Goal: Information Seeking & Learning: Learn about a topic

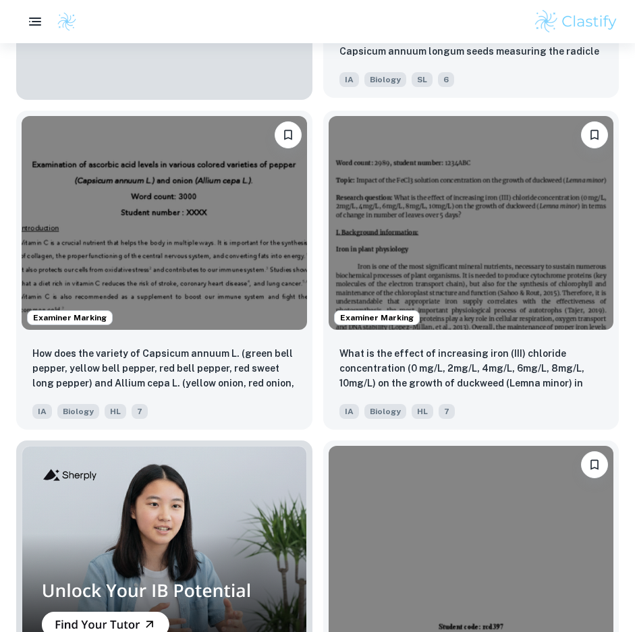
scroll to position [1147, 0]
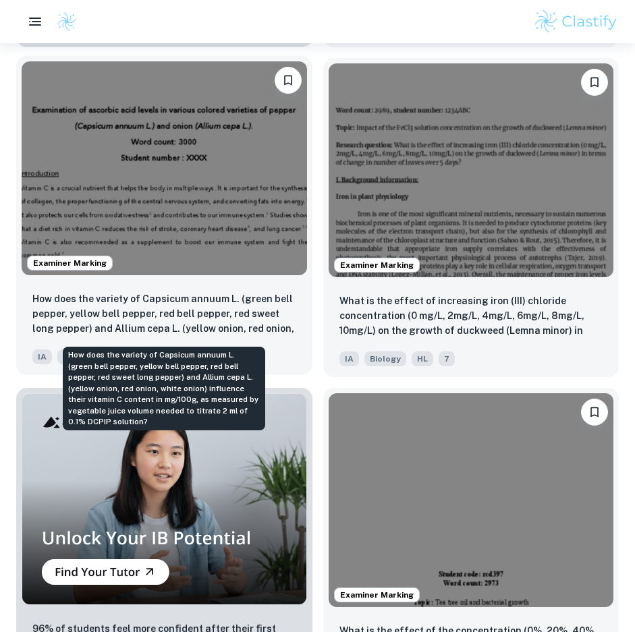
click at [160, 312] on p "How does the variety of Capsicum annuum L. (green bell pepper, yellow bell pepp…" at bounding box center [164, 314] width 264 height 46
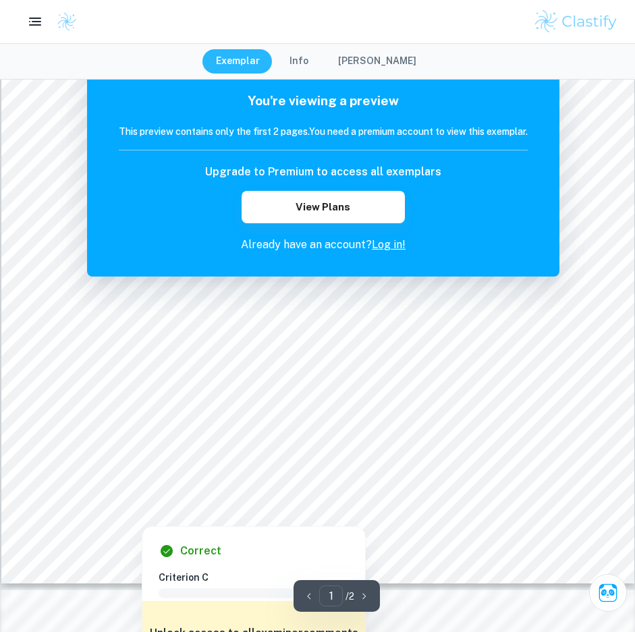
scroll to position [1351, 0]
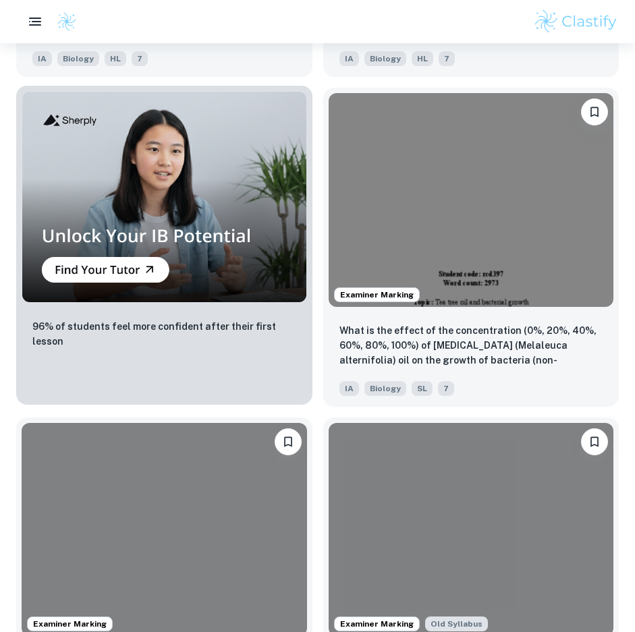
scroll to position [1551, 0]
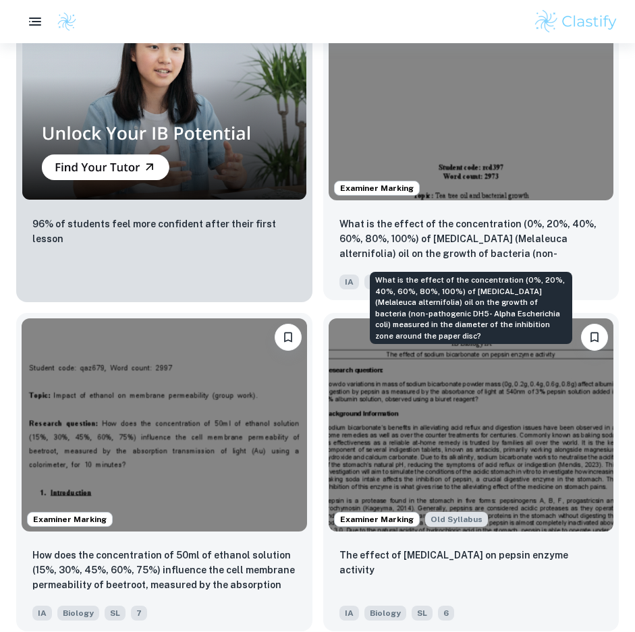
click at [538, 244] on p "What is the effect of the concentration (0%, 20%, 40%, 60%, 80%, 100%) of [MEDI…" at bounding box center [471, 240] width 264 height 46
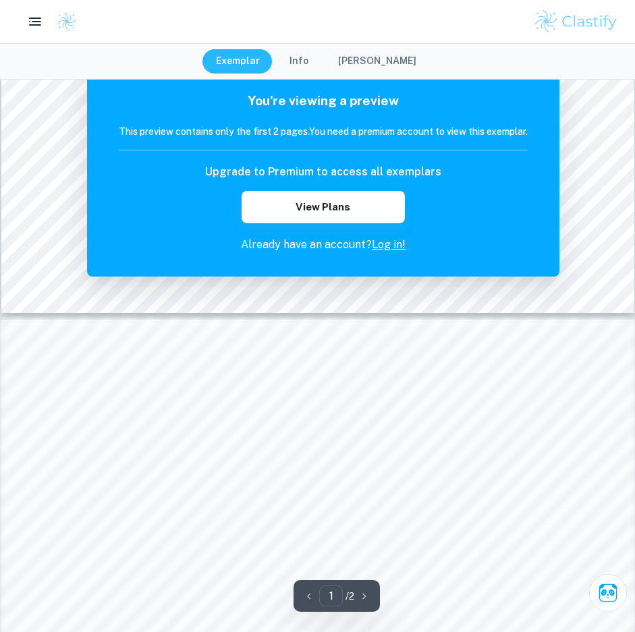
scroll to position [1350, 0]
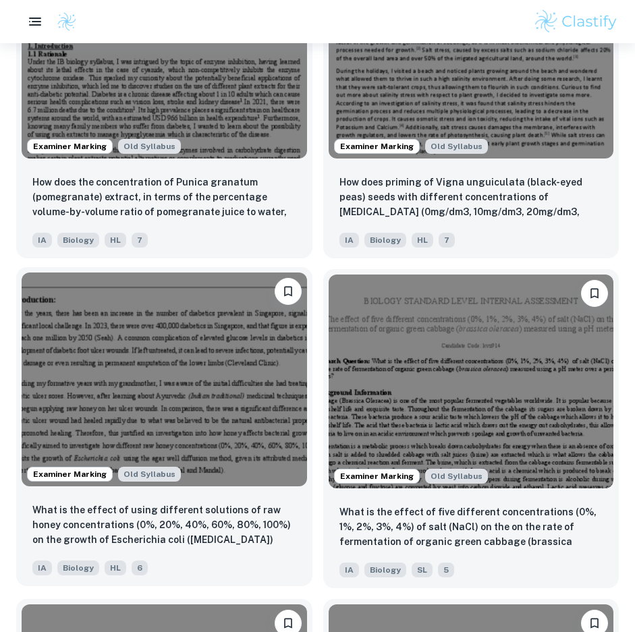
scroll to position [2775, 0]
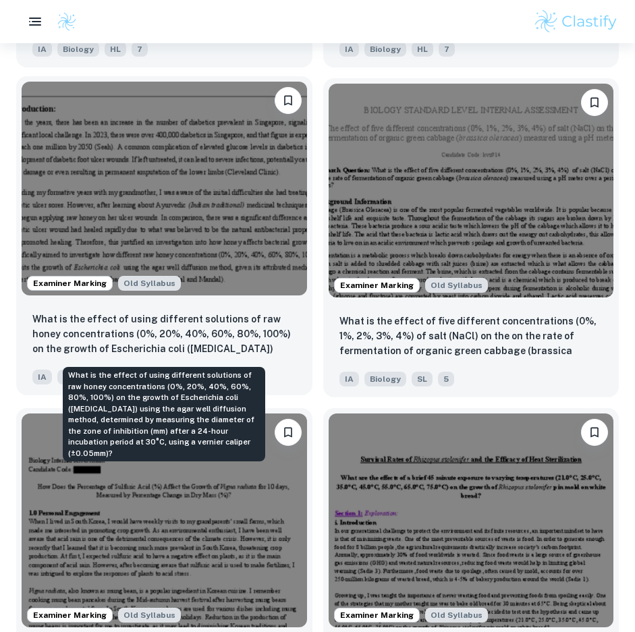
click at [219, 331] on p "What is the effect of using different solutions of raw honey concentrations (0%…" at bounding box center [164, 335] width 264 height 46
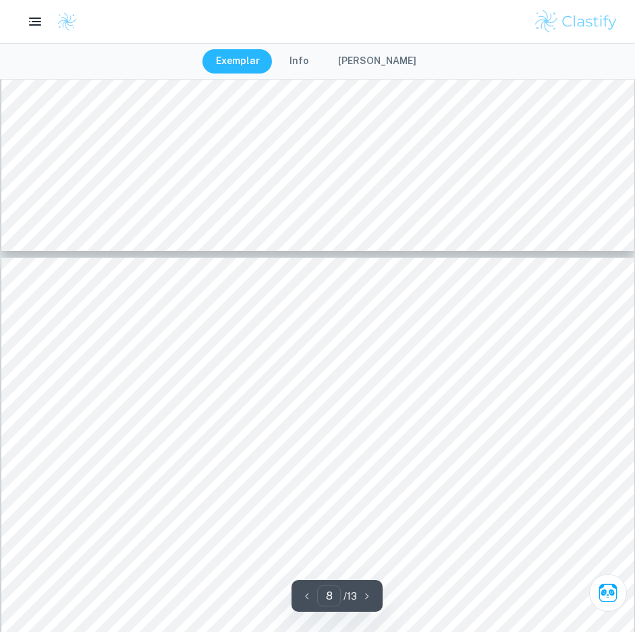
type input "7"
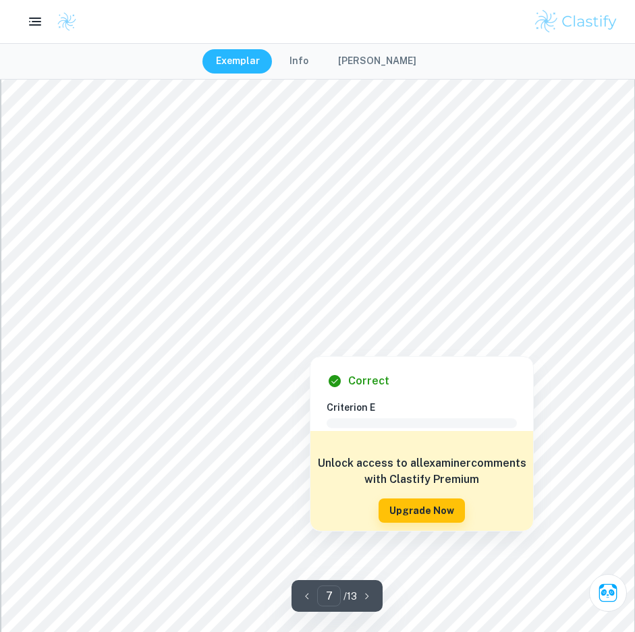
scroll to position [5837, 0]
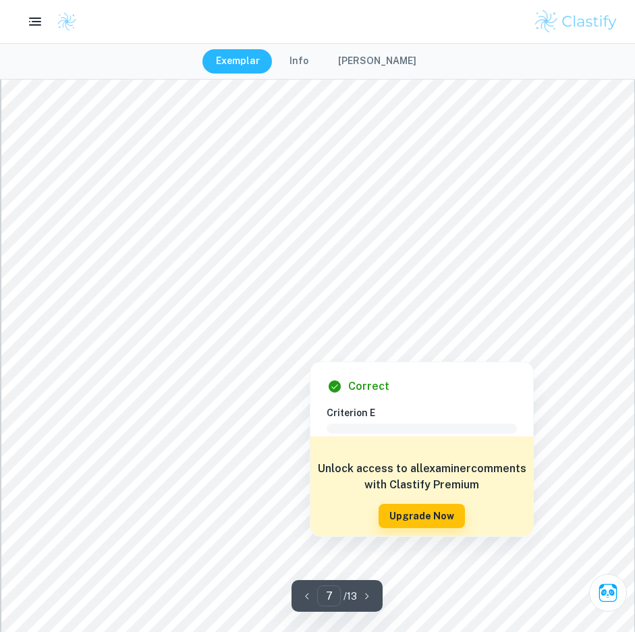
click at [203, 345] on div at bounding box center [309, 350] width 417 height 15
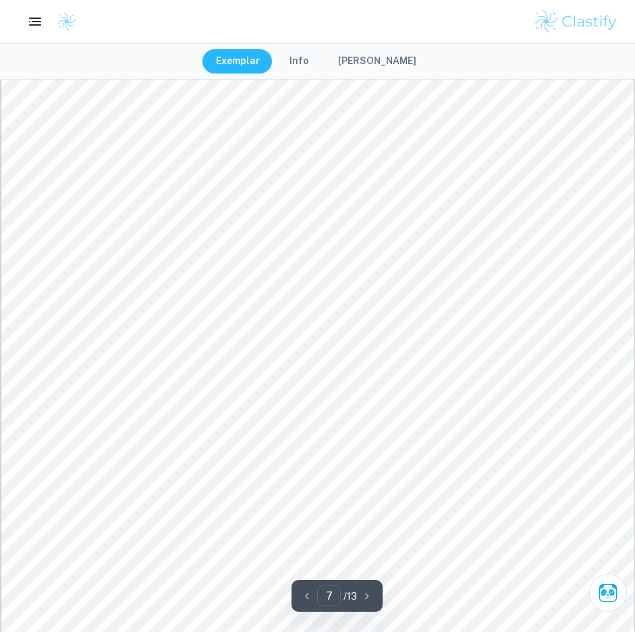
scroll to position [5500, 0]
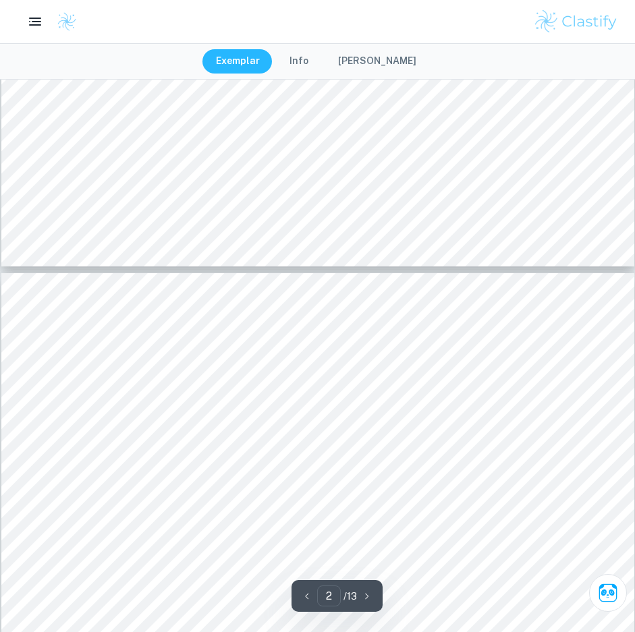
type input "1"
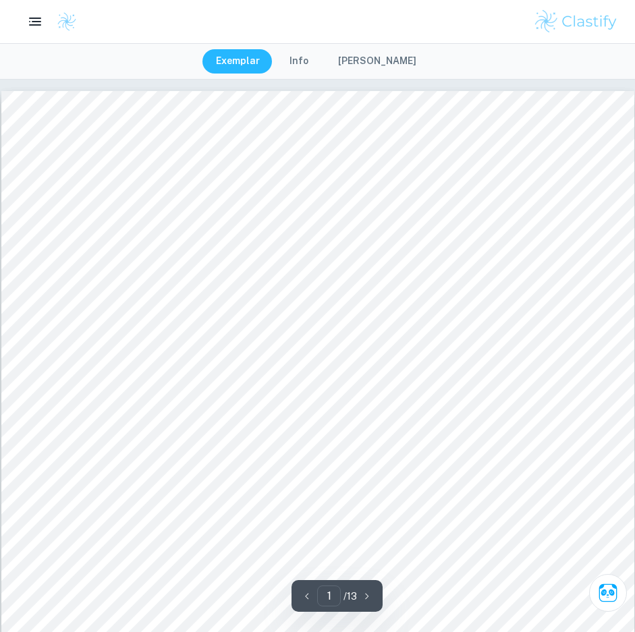
scroll to position [0, 0]
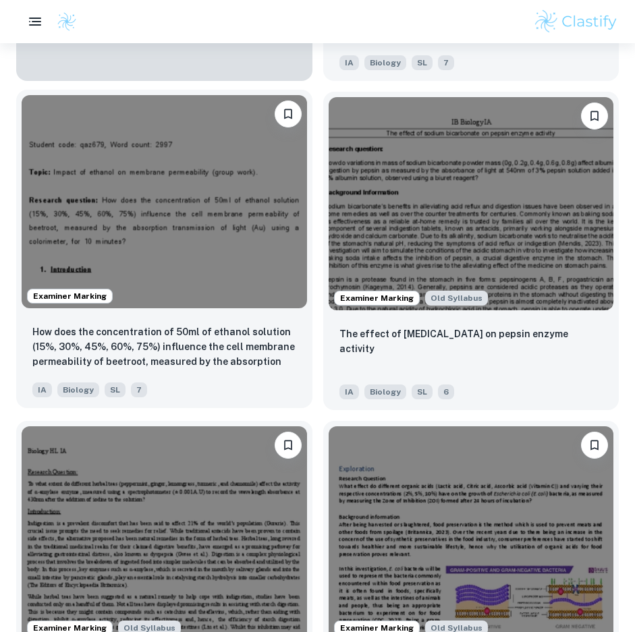
scroll to position [1435, 0]
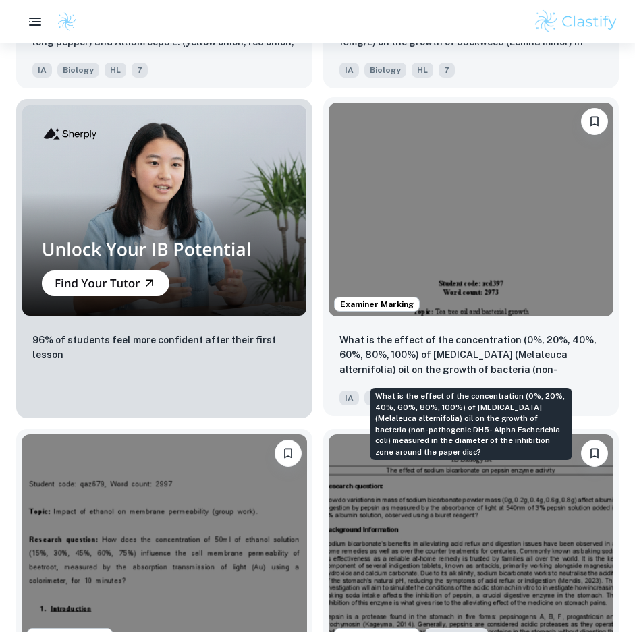
click at [447, 352] on p "What is the effect of the concentration (0%, 20%, 40%, 60%, 80%, 100%) of [MEDI…" at bounding box center [471, 356] width 264 height 46
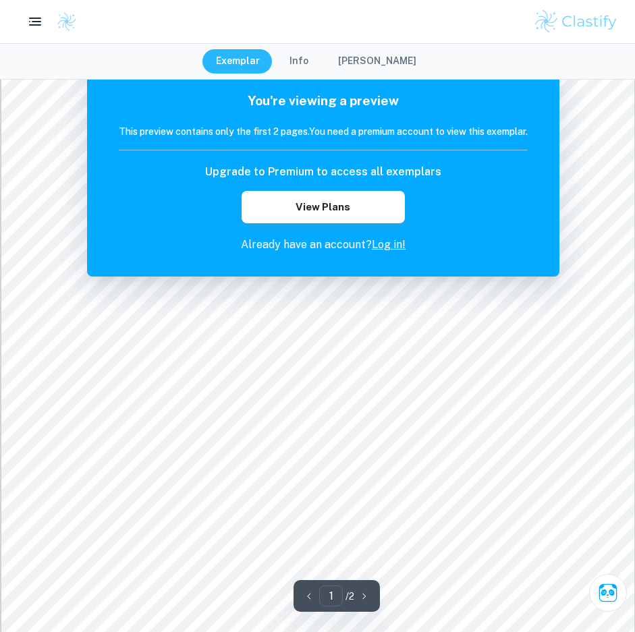
scroll to position [270, 0]
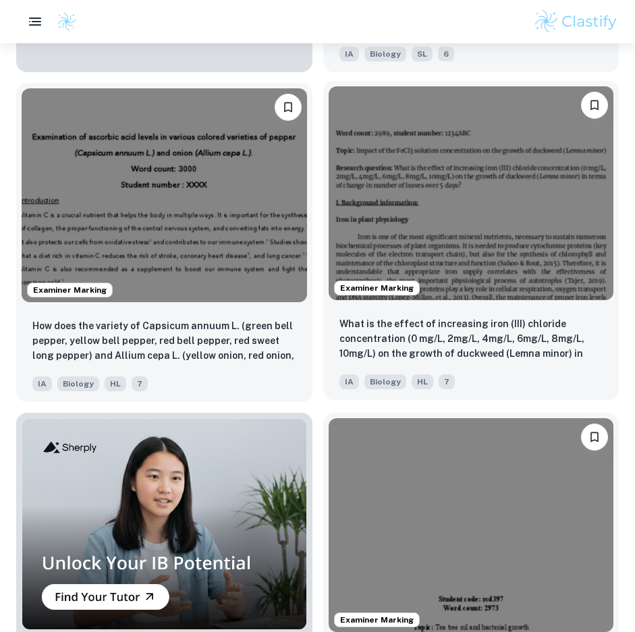
scroll to position [1098, 0]
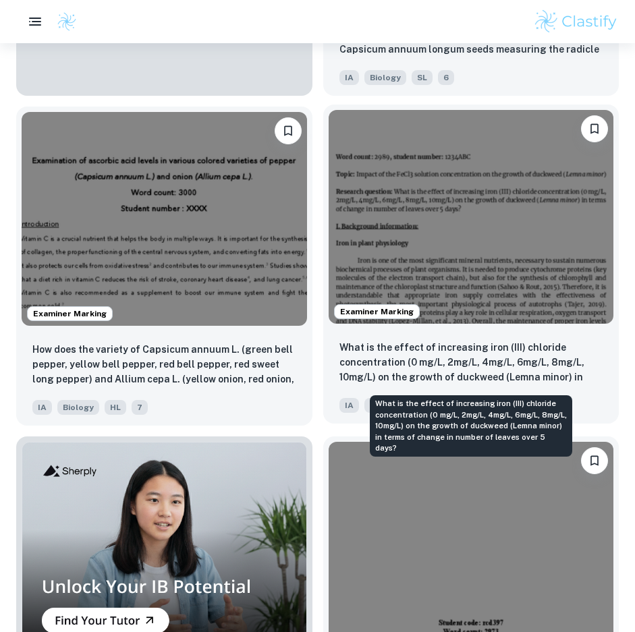
click at [405, 341] on p "What is the effect of increasing iron (III) chloride concentration (0 mg/L, 2mg…" at bounding box center [471, 363] width 264 height 46
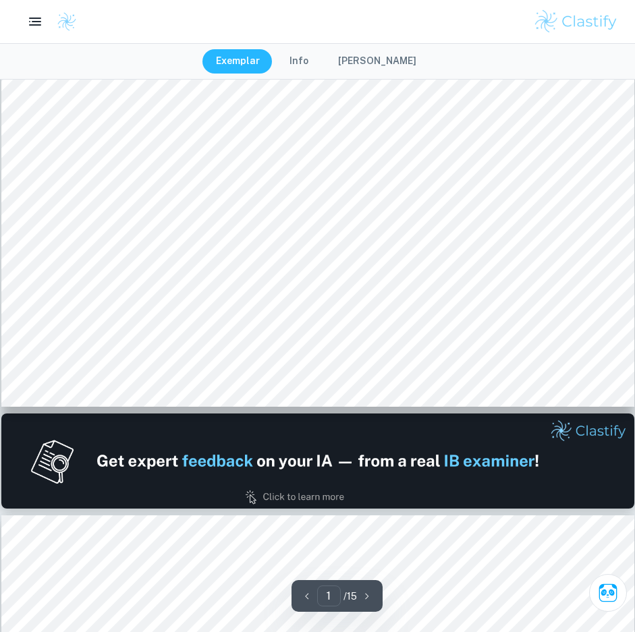
scroll to position [405, 0]
